Goal: Complete application form: Complete application form

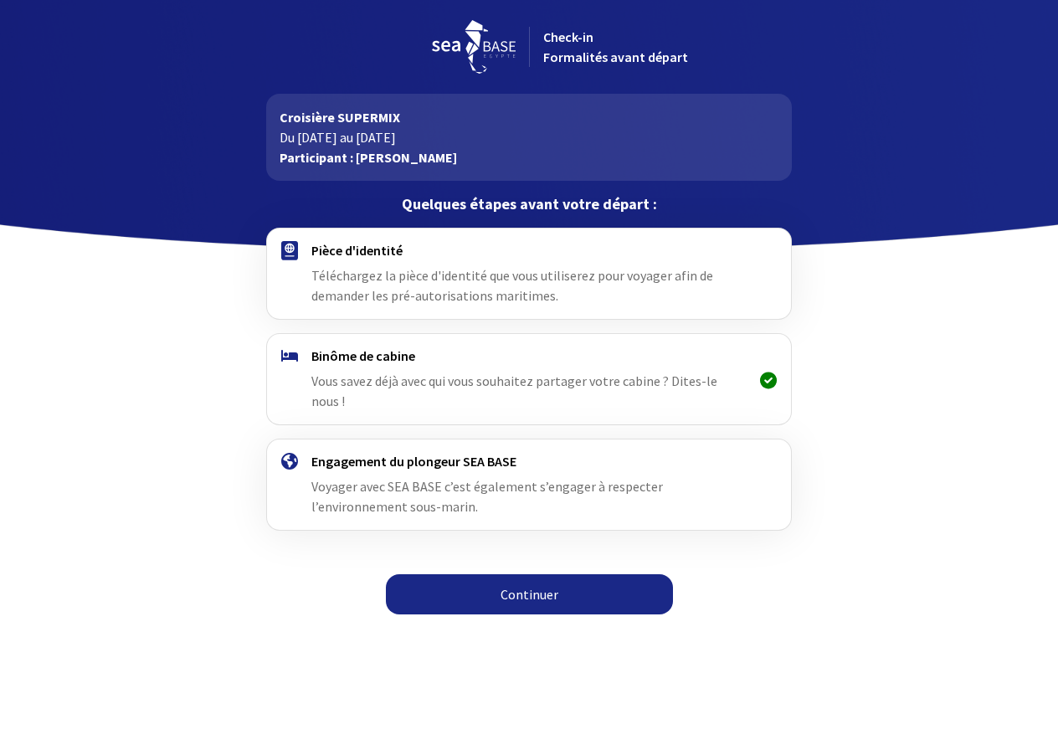
click at [523, 574] on link "Continuer" at bounding box center [529, 594] width 287 height 40
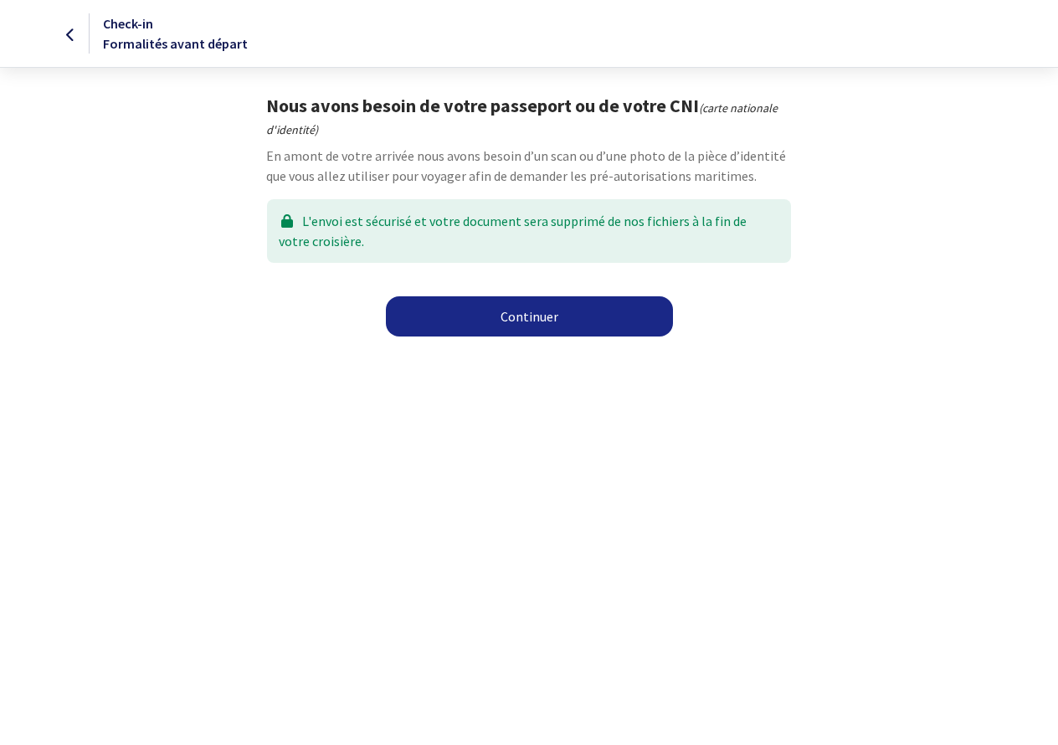
click at [520, 317] on link "Continuer" at bounding box center [529, 316] width 287 height 40
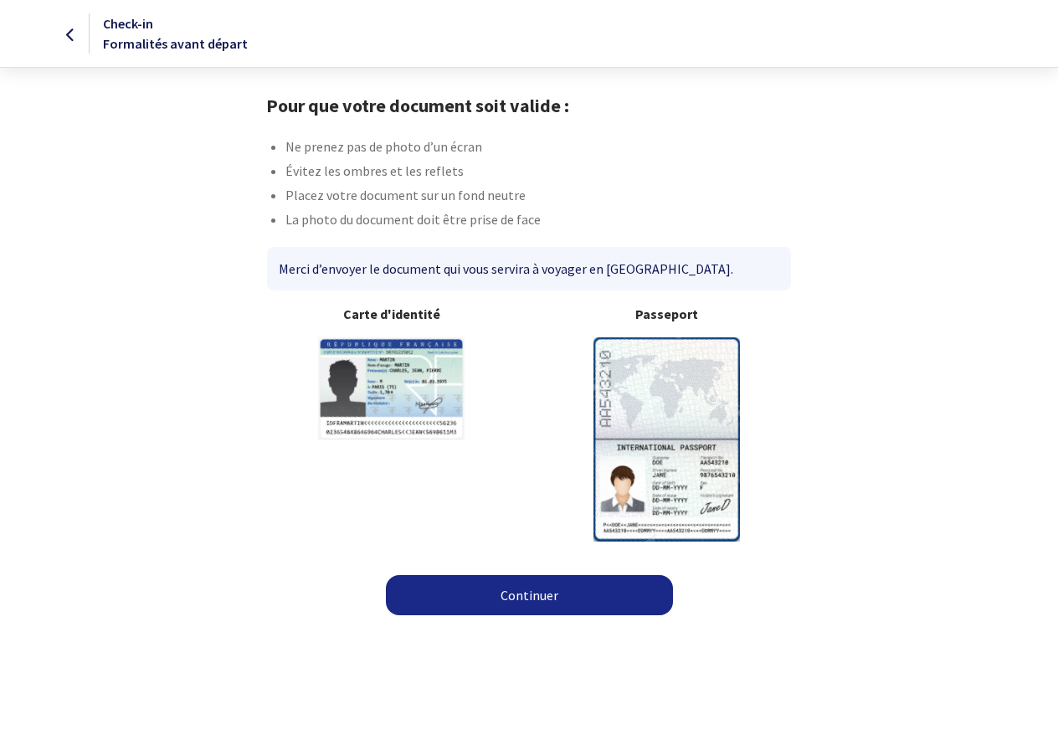
click at [656, 381] on img at bounding box center [666, 438] width 146 height 203
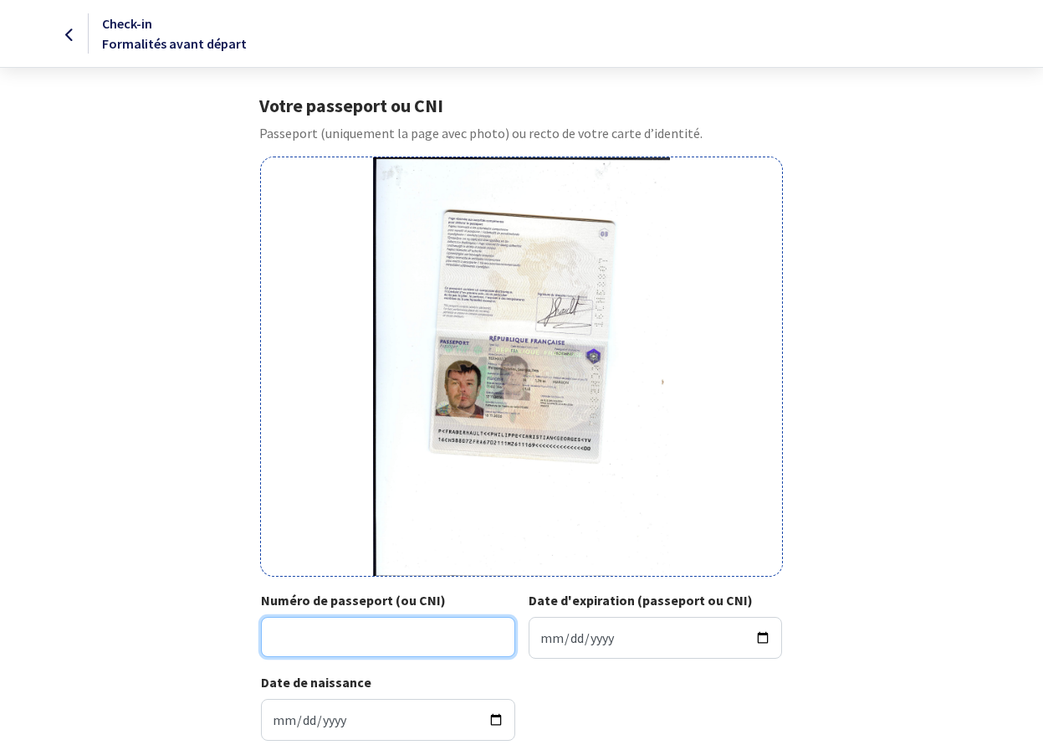
click at [336, 636] on input "Numéro de passeport (ou CNI)" at bounding box center [388, 637] width 254 height 40
type input "16CH58807"
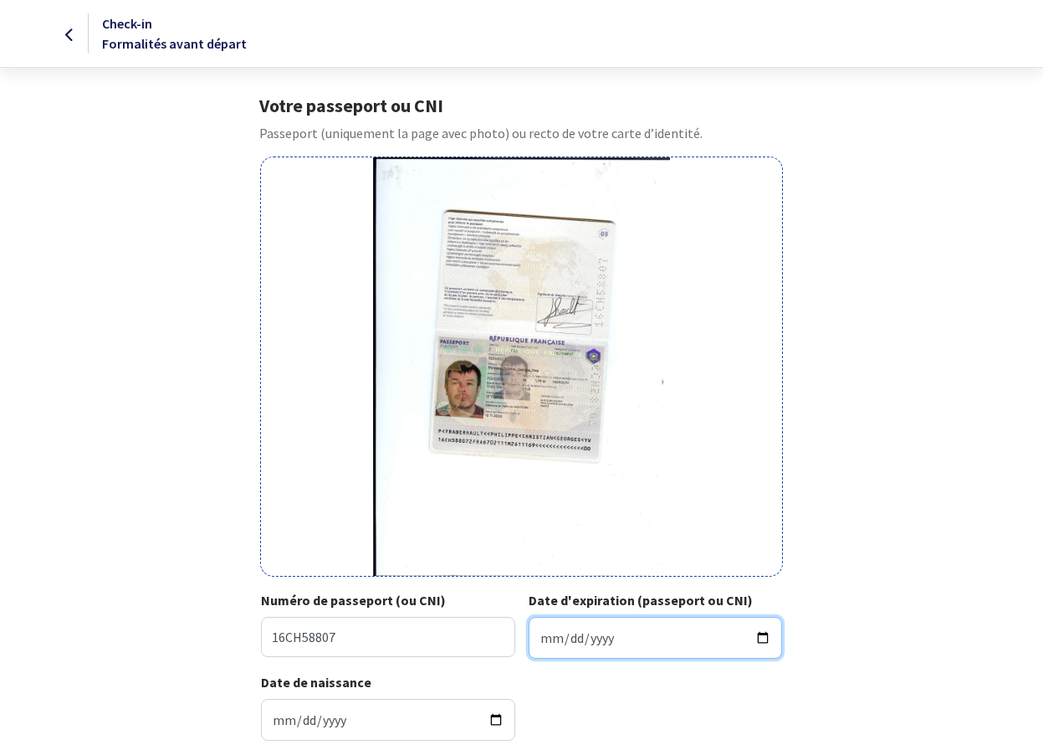
click at [568, 642] on input "Date d'expiration (passeport ou CNI)" at bounding box center [656, 638] width 254 height 42
click at [547, 640] on input "Date d'expiration (passeport ou CNI)" at bounding box center [656, 638] width 254 height 42
type input "2026-11-16"
click at [143, 531] on div "Votre passeport ou CNI Passeport (uniquement la page avec photo) ou recto de vo…" at bounding box center [521, 424] width 945 height 659
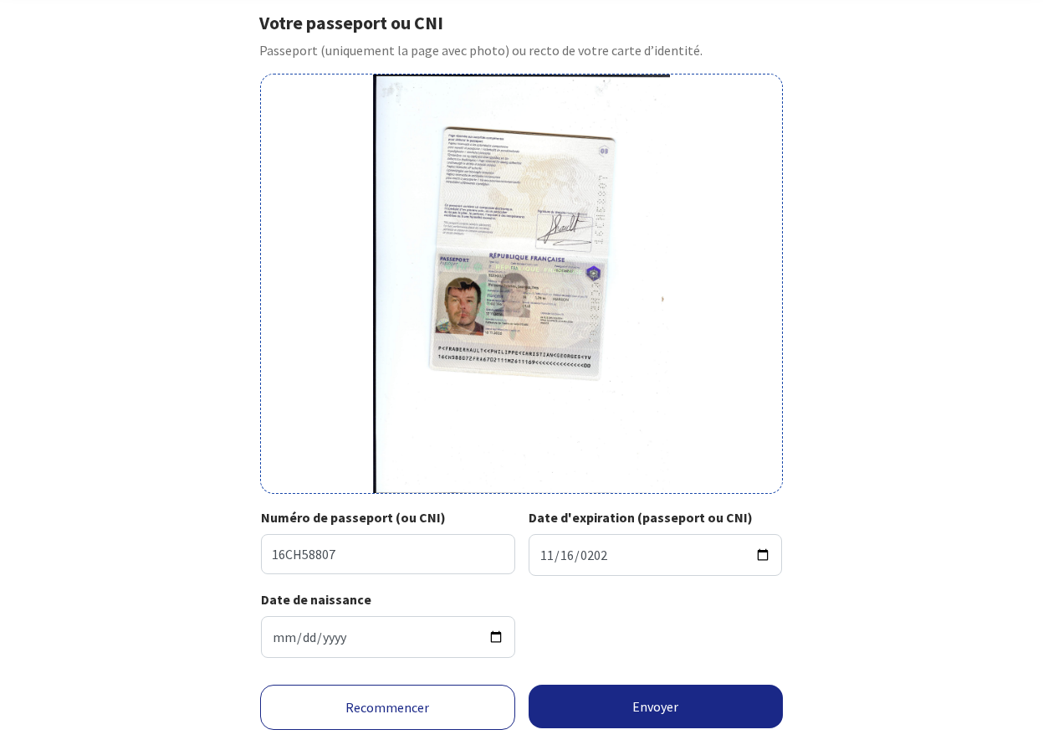
scroll to position [125, 0]
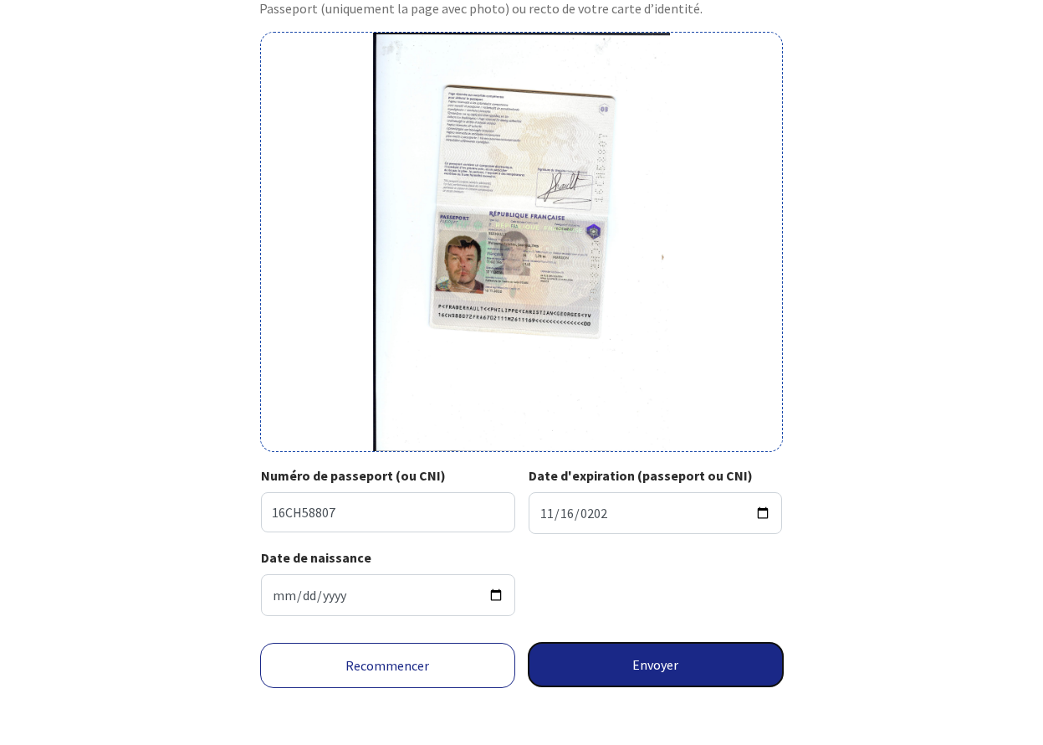
click at [641, 665] on button "Envoyer" at bounding box center [656, 665] width 255 height 44
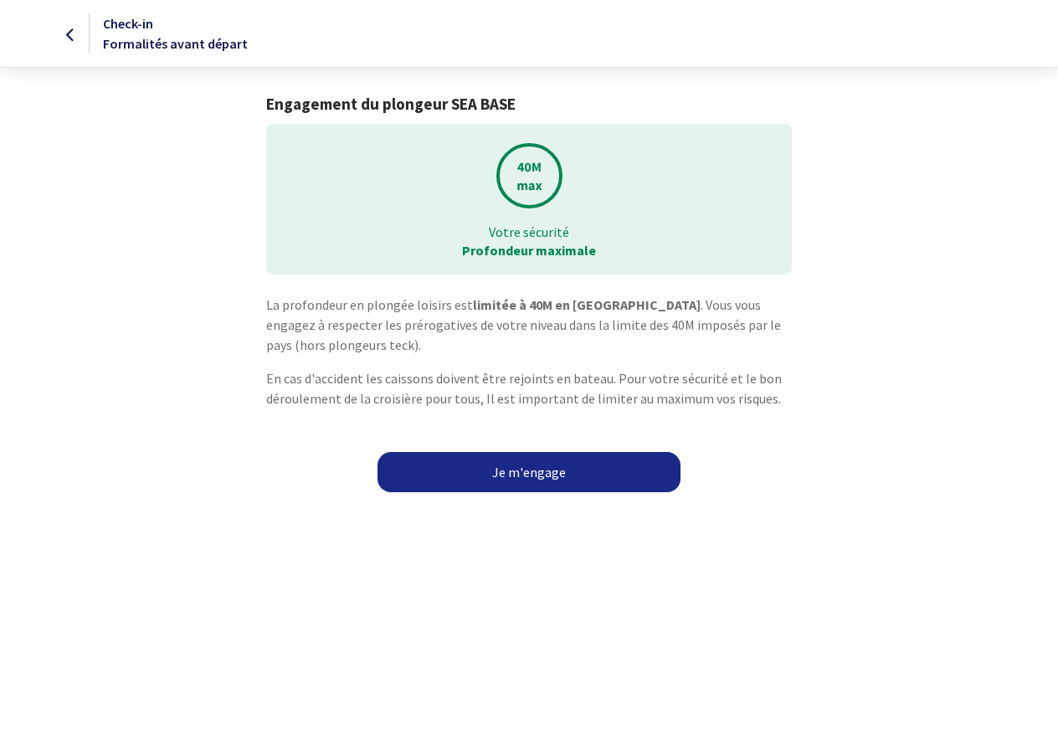
click at [529, 468] on link "Je m'engage" at bounding box center [528, 472] width 303 height 40
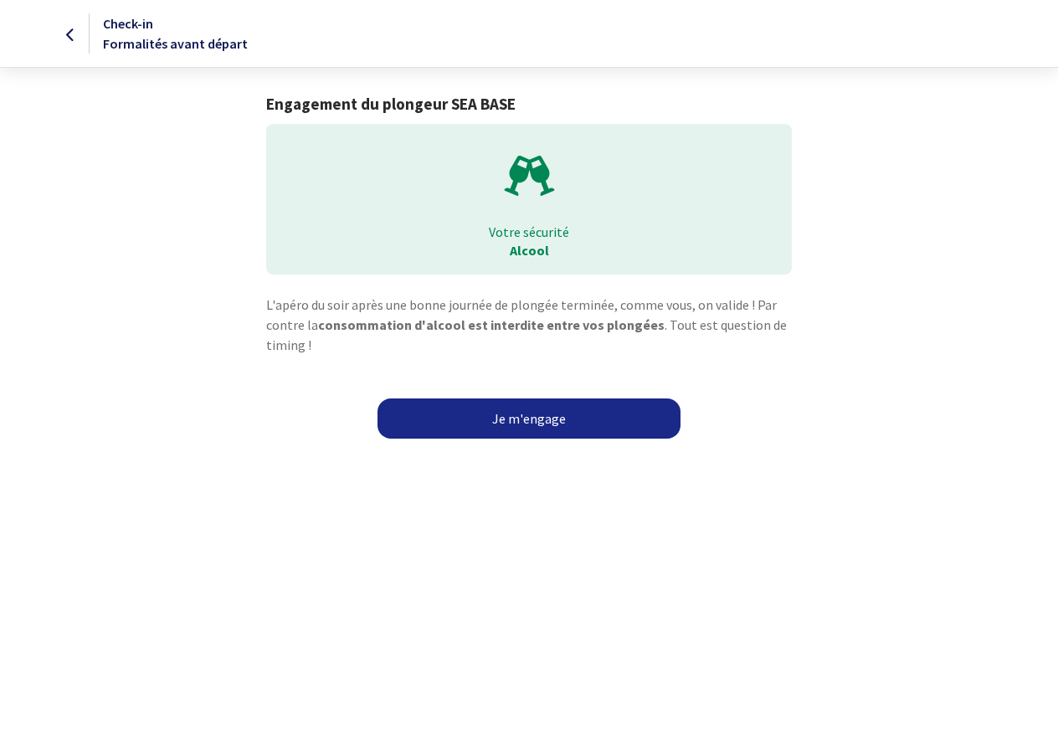
click at [525, 415] on link "Je m'engage" at bounding box center [528, 418] width 303 height 40
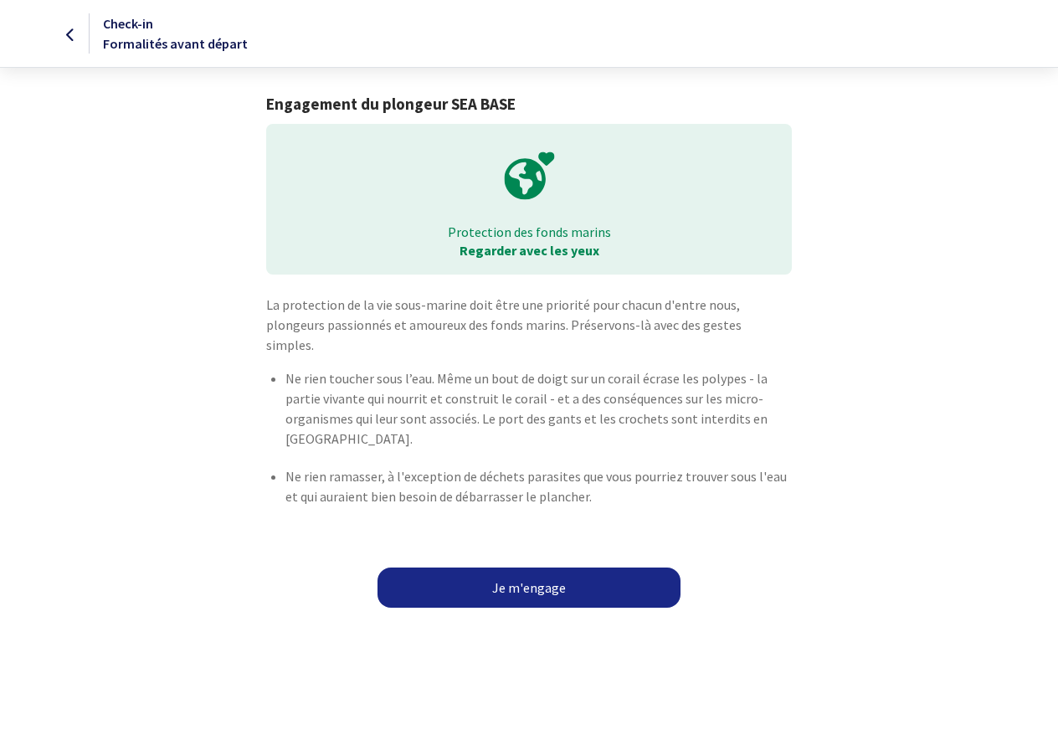
click at [524, 567] on link "Je m'engage" at bounding box center [528, 587] width 303 height 40
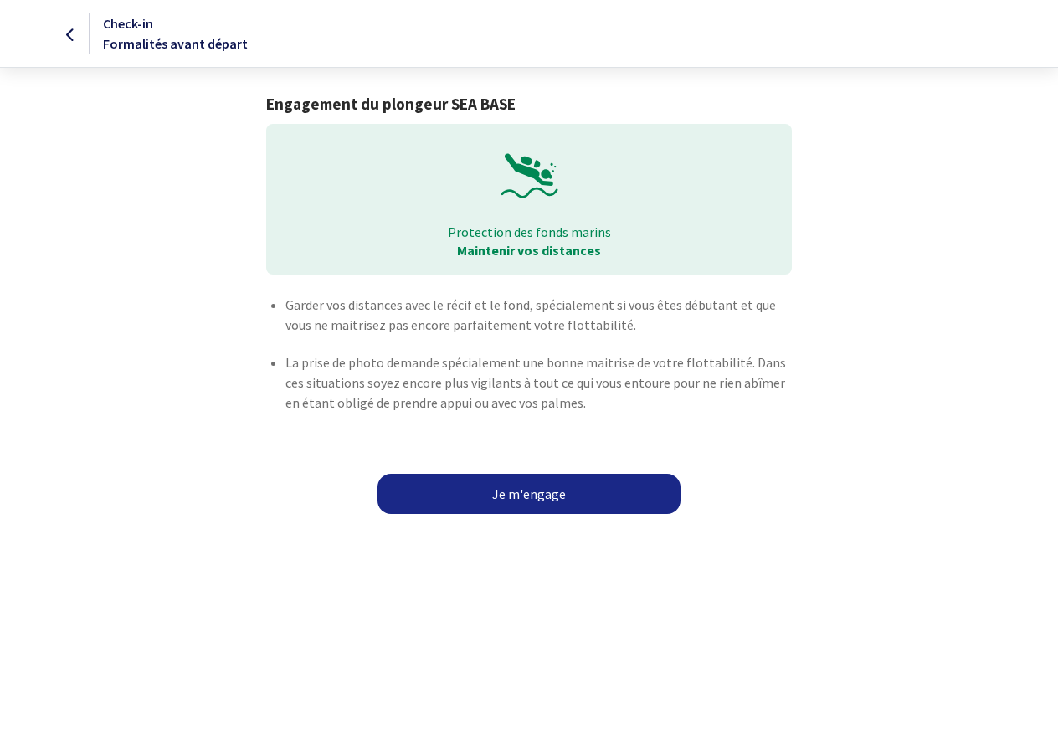
click at [533, 484] on link "Je m'engage" at bounding box center [528, 494] width 303 height 40
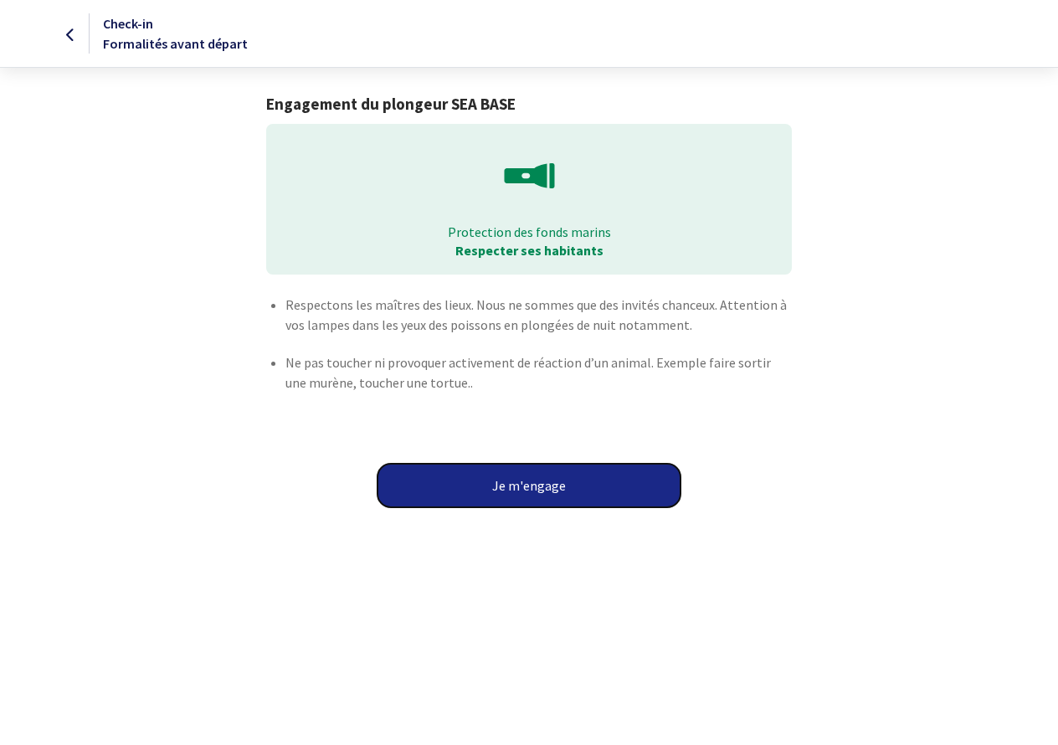
click at [534, 482] on button "Je m'engage" at bounding box center [528, 486] width 303 height 44
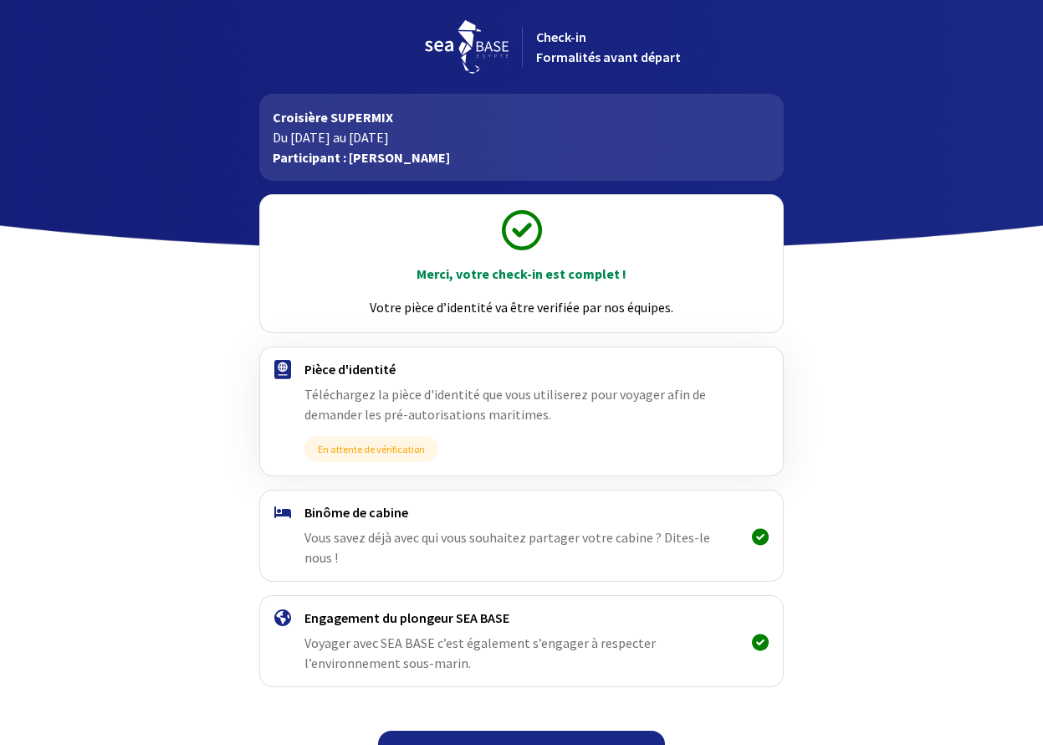
scroll to position [16, 0]
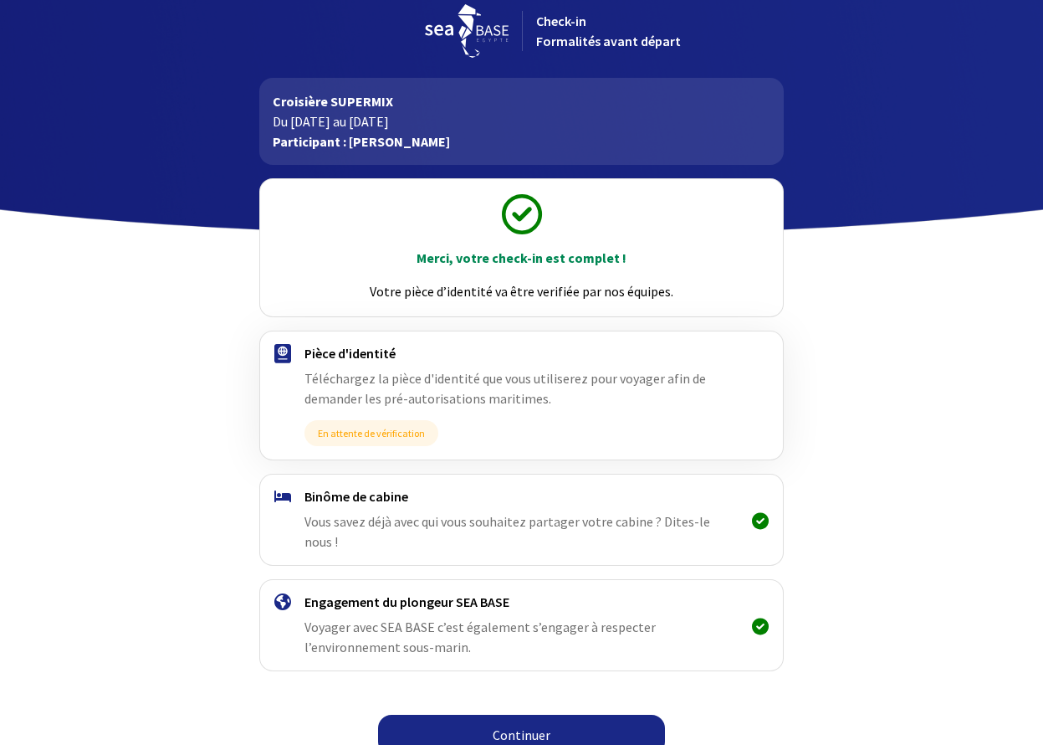
click at [520, 715] on link "Continuer" at bounding box center [521, 735] width 287 height 40
